Goal: Navigation & Orientation: Find specific page/section

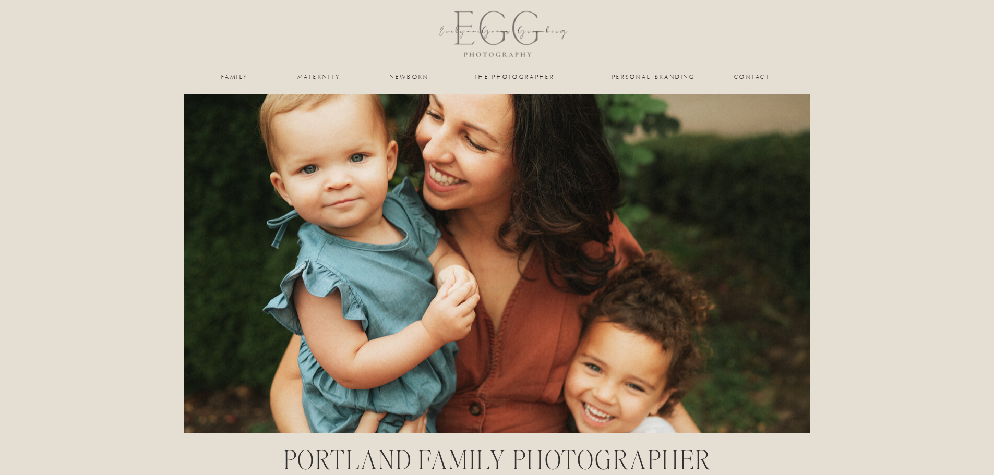
click at [241, 78] on nav "family" at bounding box center [235, 77] width 42 height 6
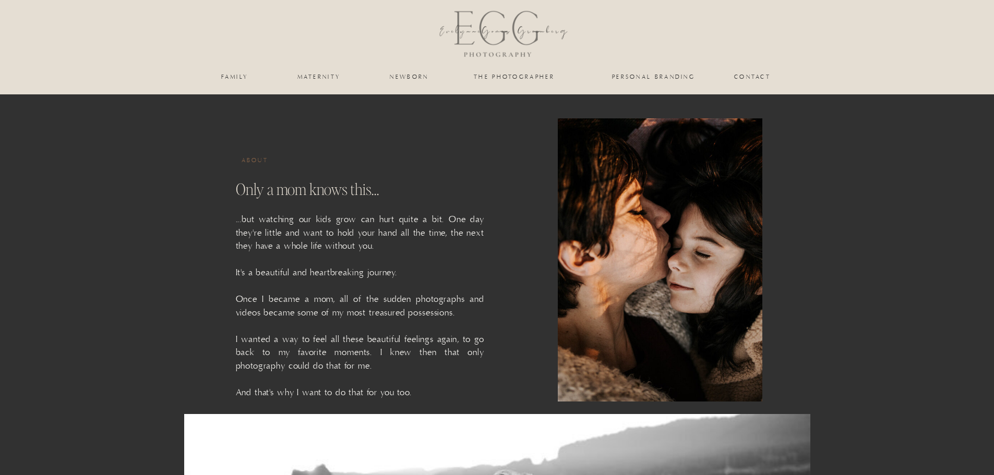
click at [642, 79] on nav "personal branding" at bounding box center [654, 77] width 86 height 6
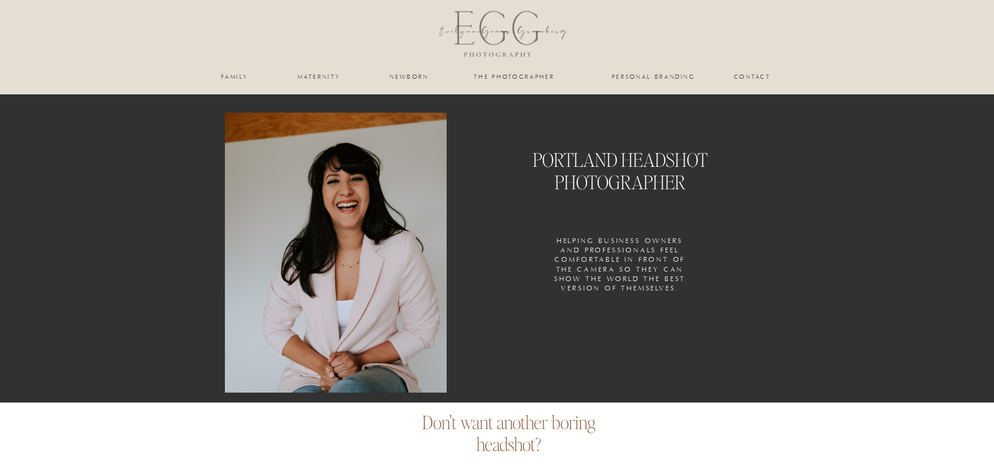
click at [510, 78] on nav "the photographer" at bounding box center [514, 77] width 104 height 6
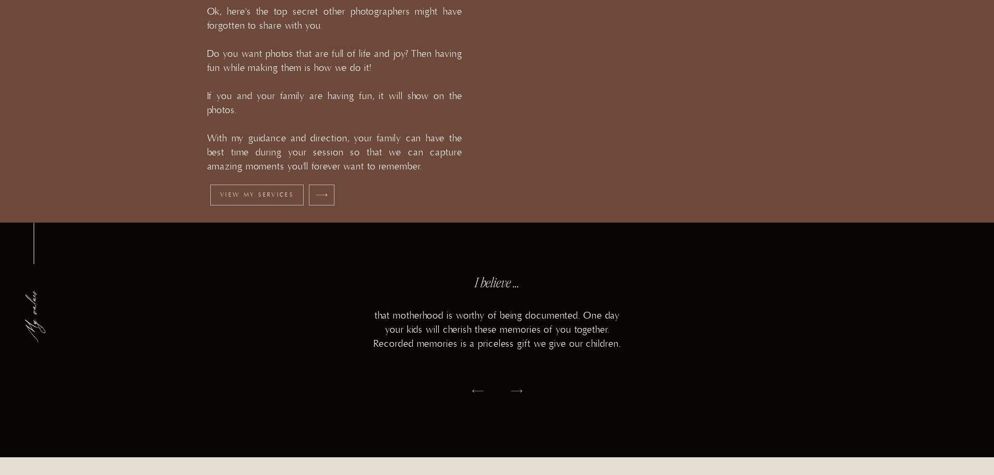
scroll to position [1252, 0]
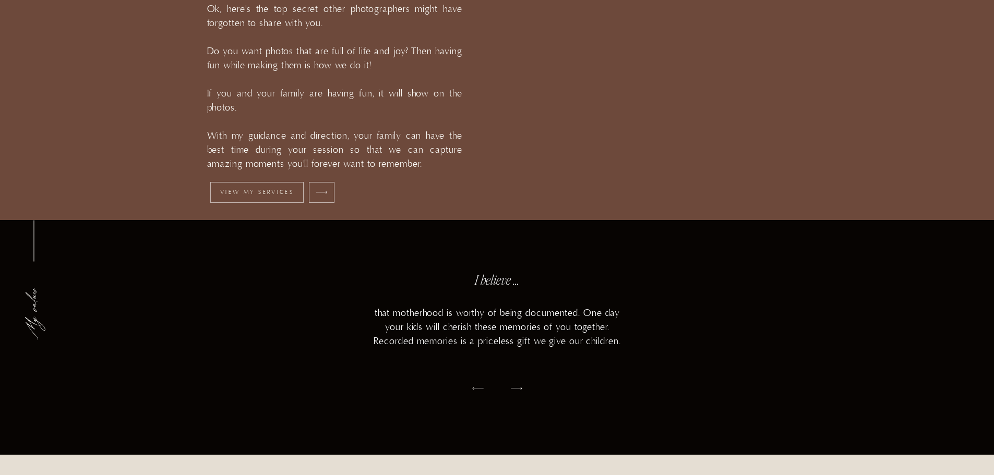
click at [237, 190] on p "View my services" at bounding box center [257, 192] width 86 height 7
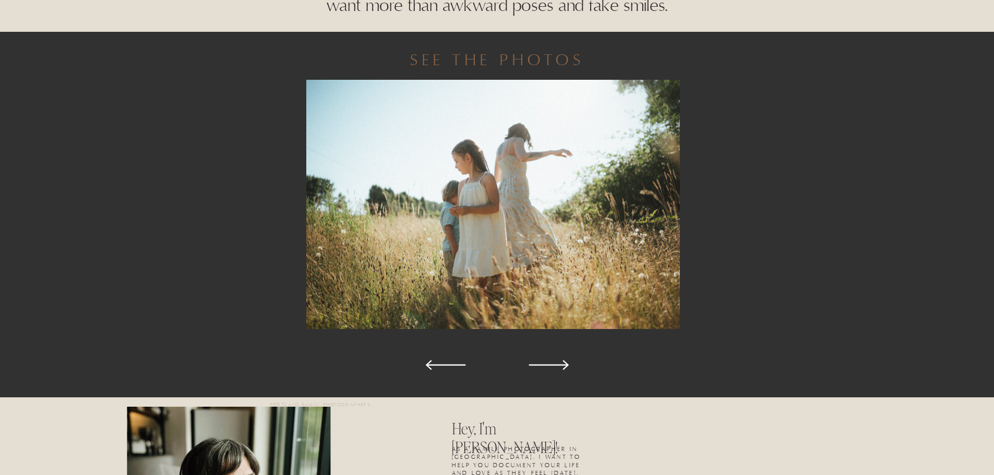
scroll to position [522, 0]
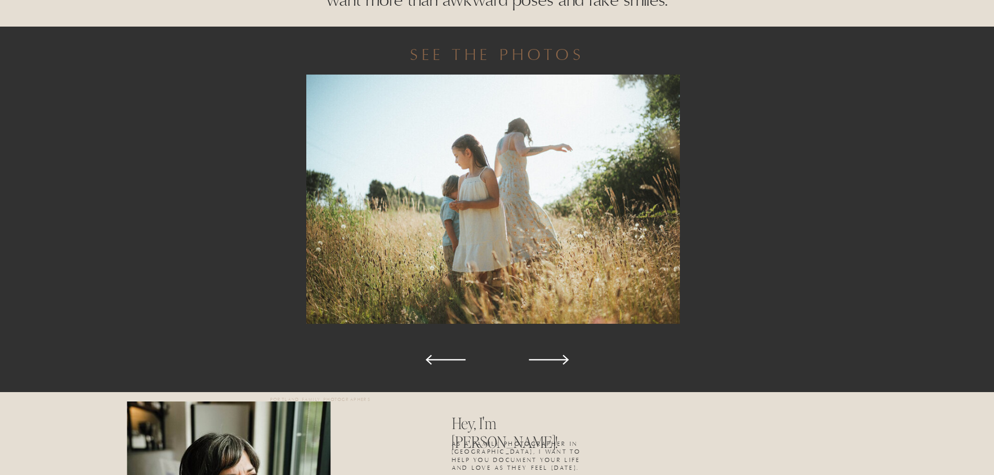
click at [544, 359] on icon at bounding box center [549, 360] width 52 height 52
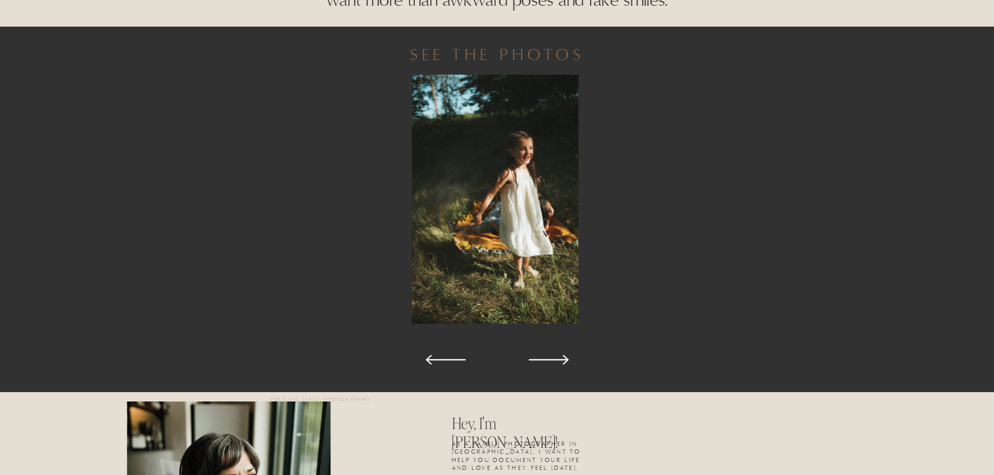
click at [544, 359] on icon at bounding box center [549, 360] width 52 height 52
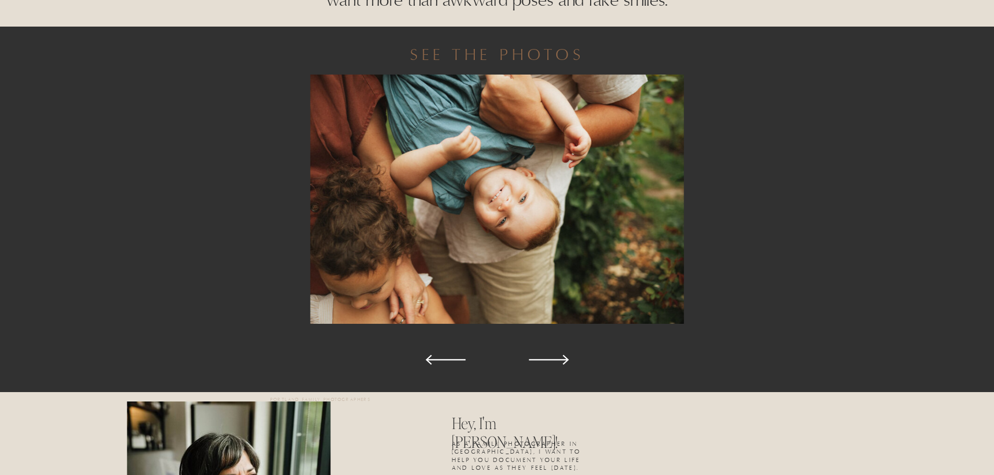
click at [544, 359] on icon at bounding box center [549, 360] width 52 height 52
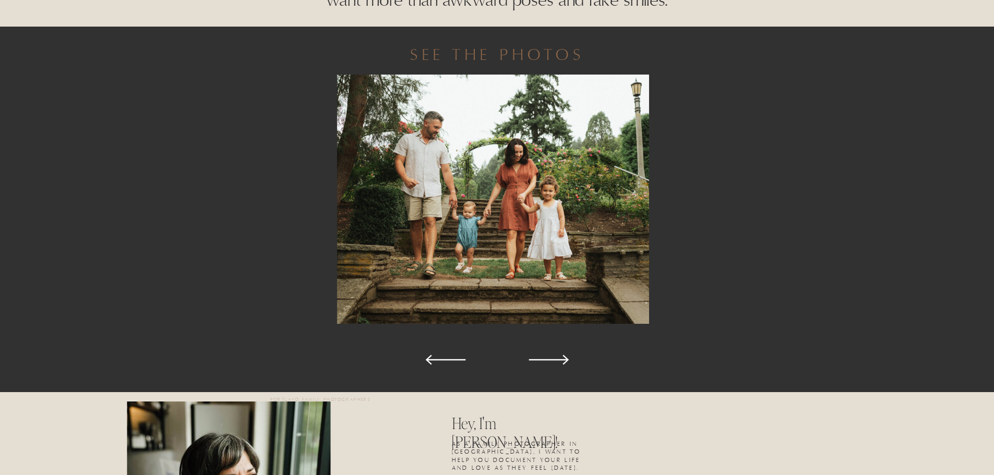
click at [544, 359] on icon at bounding box center [549, 360] width 52 height 52
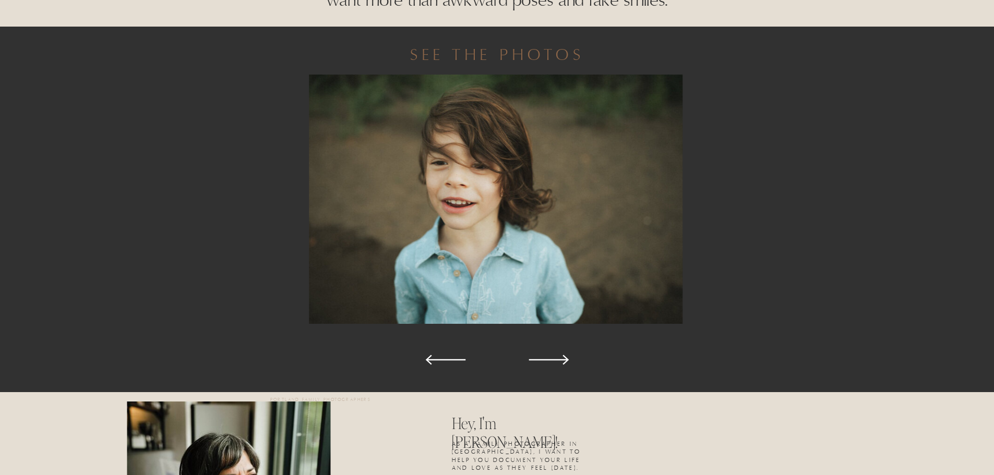
click at [544, 359] on icon at bounding box center [549, 360] width 52 height 52
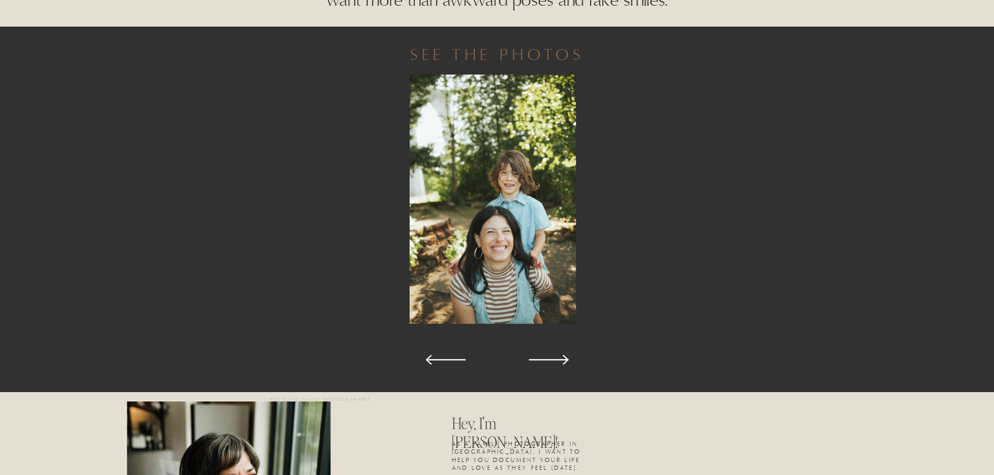
click at [544, 359] on icon at bounding box center [549, 360] width 52 height 52
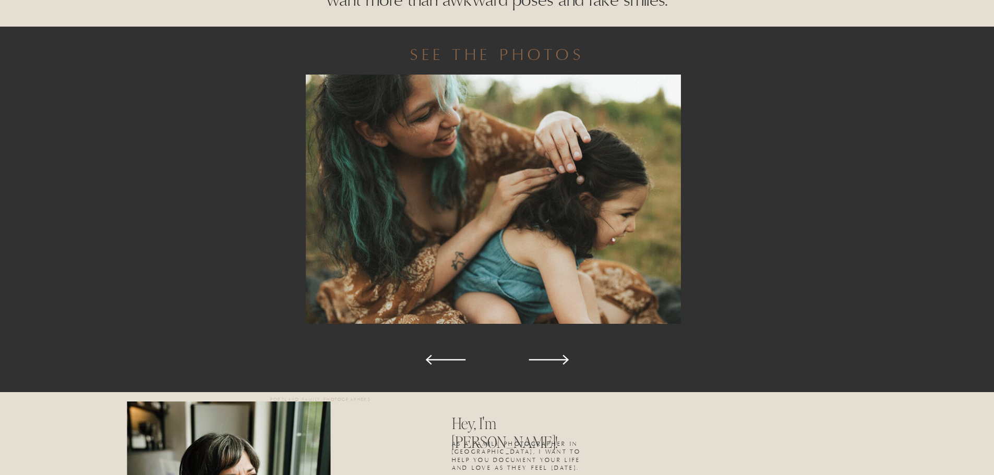
click at [544, 359] on icon at bounding box center [549, 360] width 52 height 52
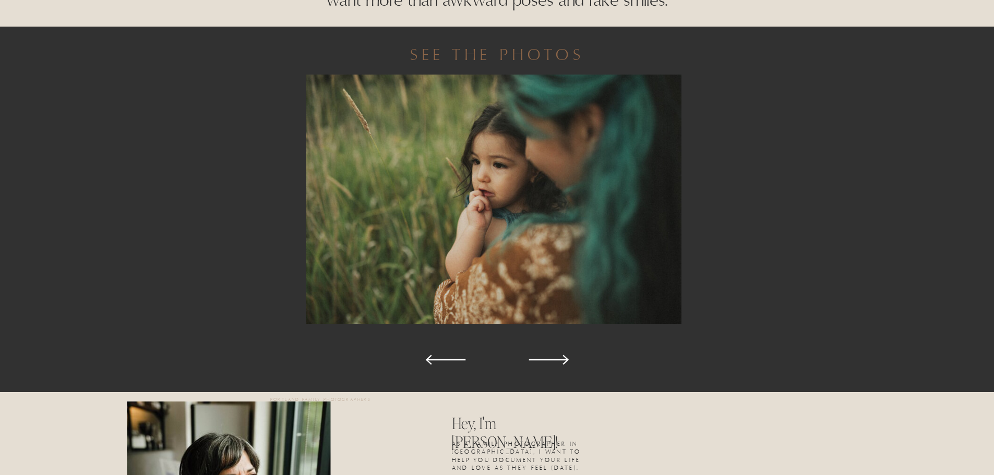
click at [544, 359] on icon at bounding box center [549, 360] width 52 height 52
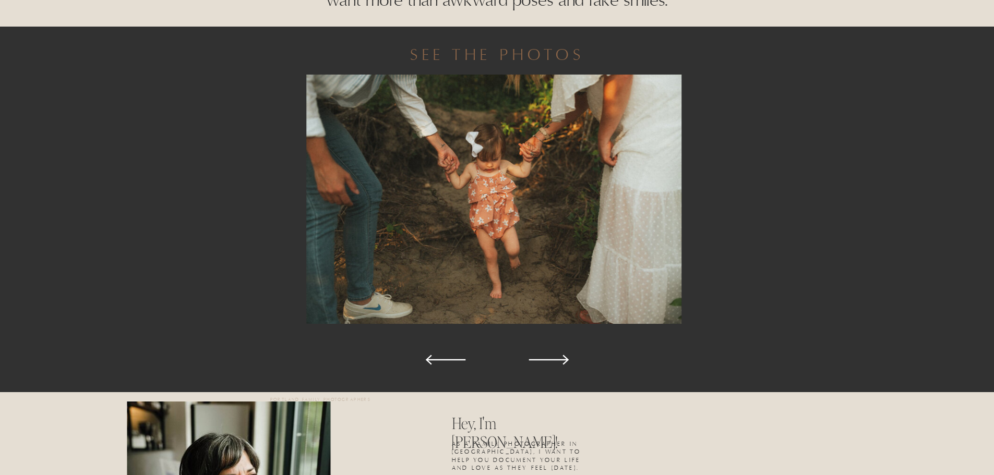
click at [544, 359] on icon at bounding box center [549, 360] width 52 height 52
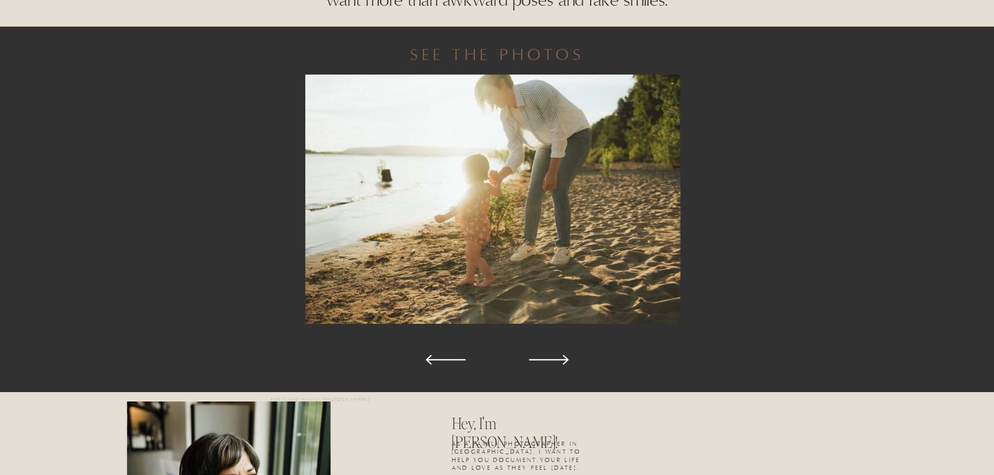
click at [544, 359] on icon at bounding box center [549, 360] width 52 height 52
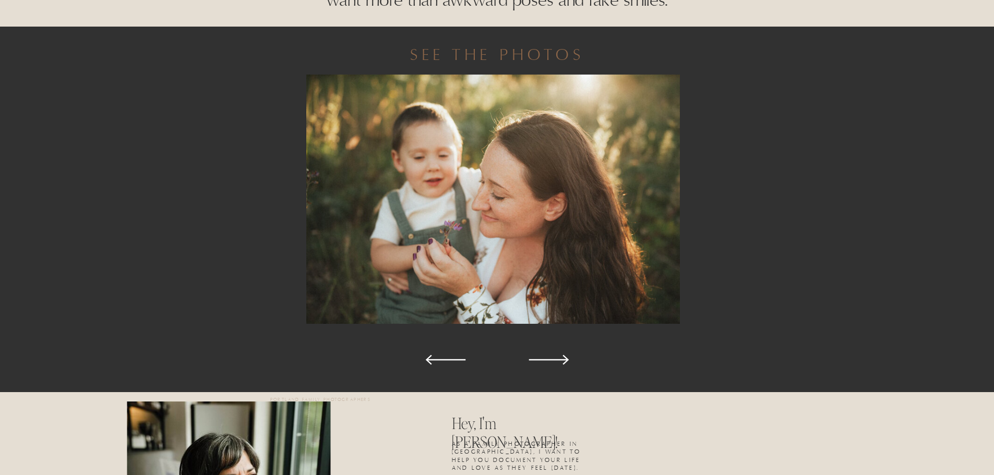
click at [554, 360] on polygon at bounding box center [549, 360] width 40 height 10
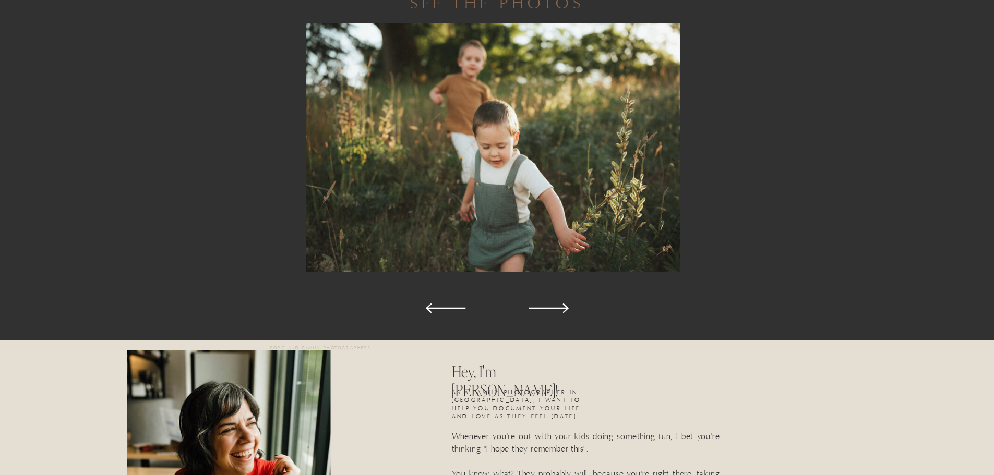
scroll to position [574, 0]
click at [555, 310] on icon at bounding box center [549, 308] width 52 height 52
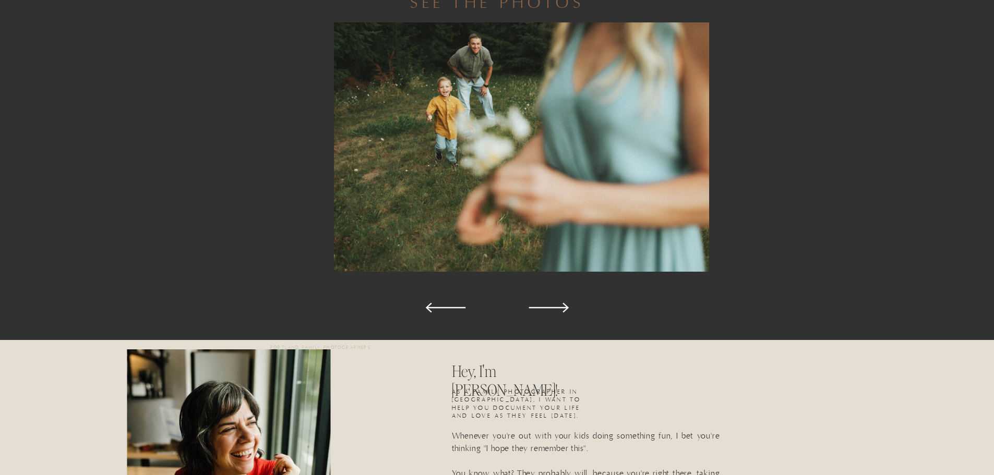
click at [555, 310] on icon at bounding box center [549, 308] width 52 height 52
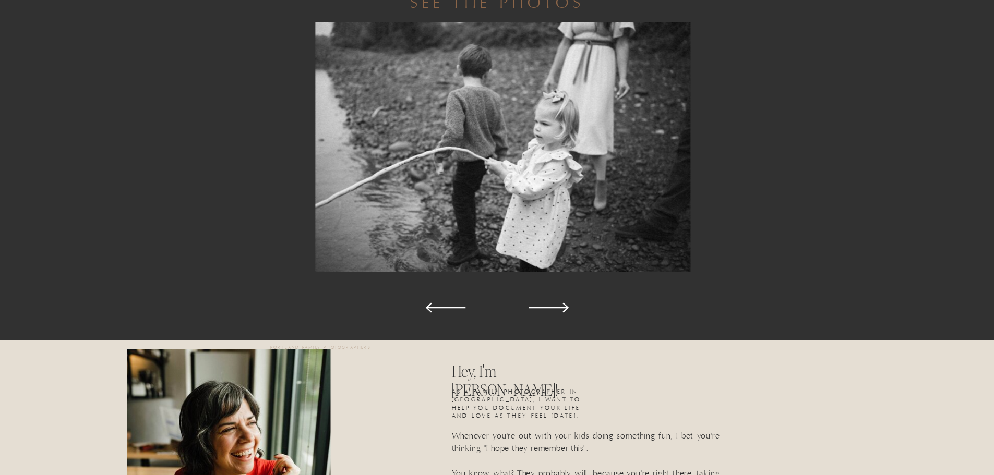
click at [555, 310] on icon at bounding box center [549, 308] width 52 height 52
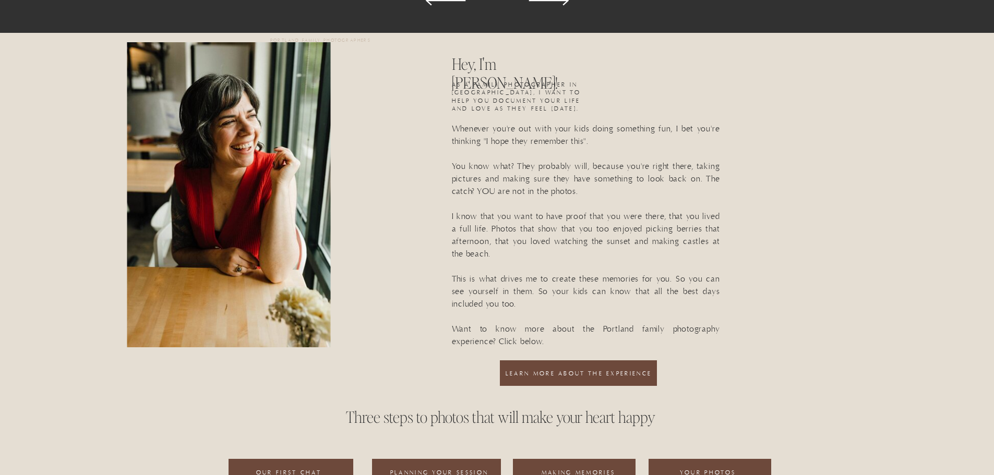
scroll to position [887, 0]
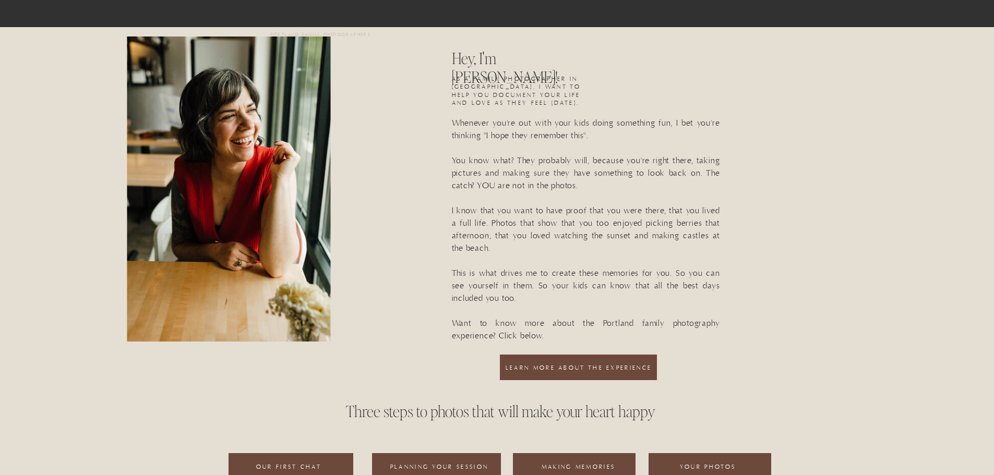
click at [558, 364] on div at bounding box center [578, 368] width 157 height 26
